Goal: Check status: Check status

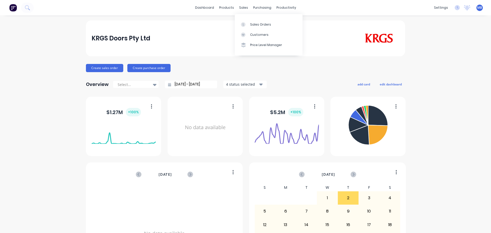
click at [235, 2] on div "dashboard products sales purchasing productivity dashboard products Product Cat…" at bounding box center [245, 7] width 491 height 15
click at [254, 25] on div "Sales Orders" at bounding box center [260, 24] width 21 height 5
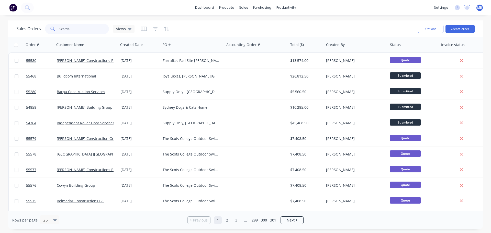
click at [68, 29] on input "text" at bounding box center [84, 29] width 50 height 10
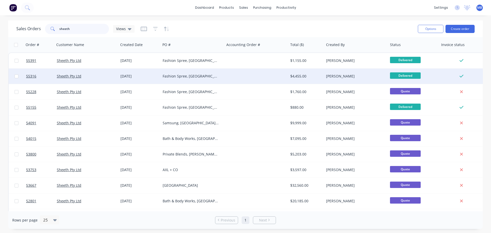
type input "sheeth"
click at [239, 79] on div at bounding box center [256, 75] width 64 height 15
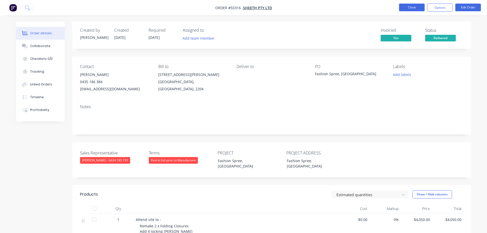
click at [413, 8] on button "Close" at bounding box center [412, 8] width 26 height 8
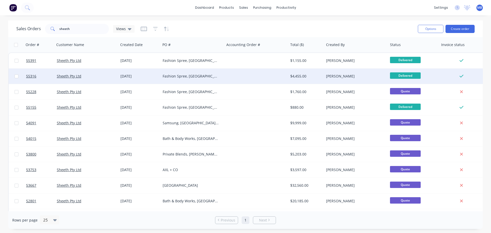
click at [226, 77] on div at bounding box center [256, 75] width 64 height 15
